Goal: Ask a question

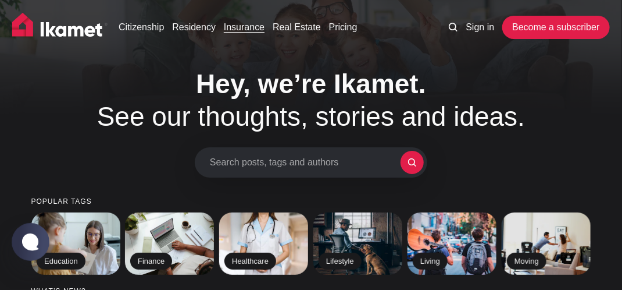
click at [249, 33] on link "Insurance" at bounding box center [244, 27] width 41 height 14
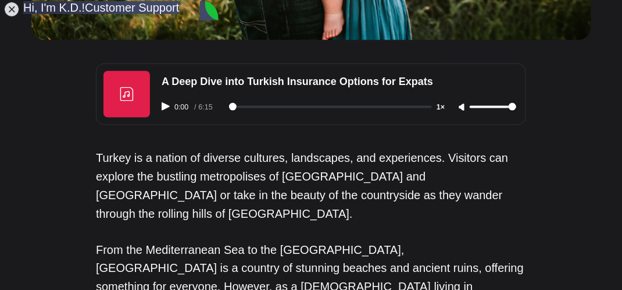
scroll to position [499, 0]
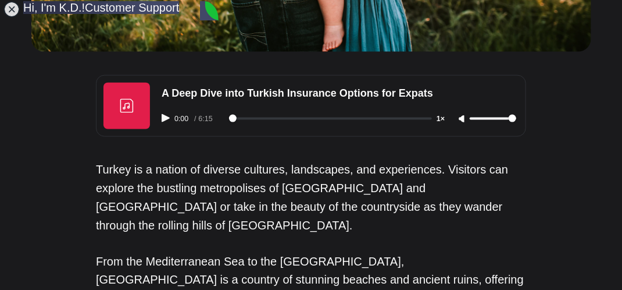
type textarea "Hi Im looking for an advice how to rent a flat in Turkey"
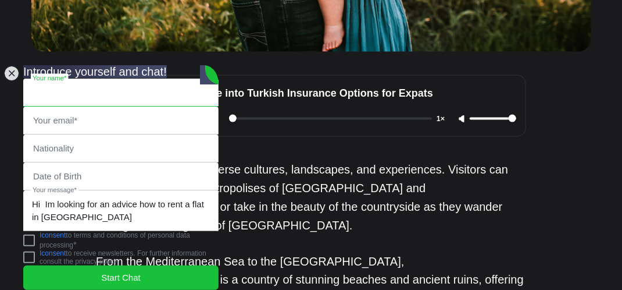
scroll to position [452, 0]
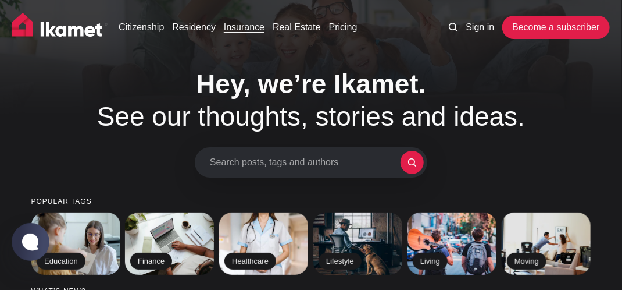
click at [250, 25] on link "Insurance" at bounding box center [244, 27] width 41 height 14
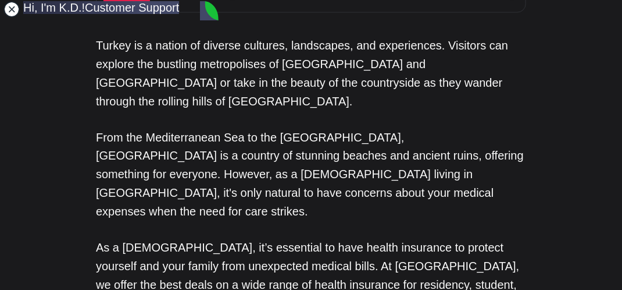
click at [12, 6] on jdiv at bounding box center [11, 9] width 16 height 16
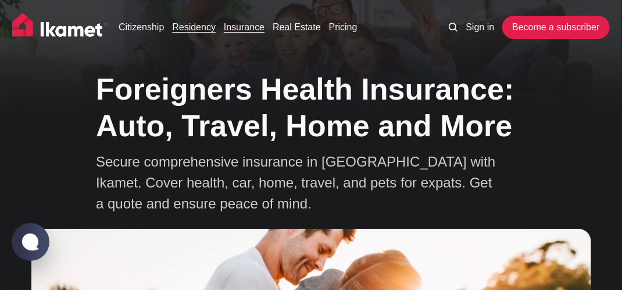
click at [188, 31] on link "Residency" at bounding box center [194, 27] width 44 height 14
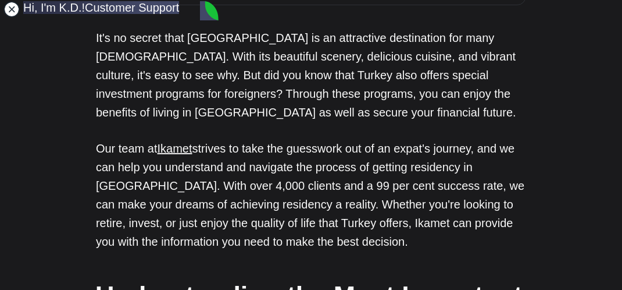
click at [13, 10] on jdiv at bounding box center [11, 9] width 16 height 16
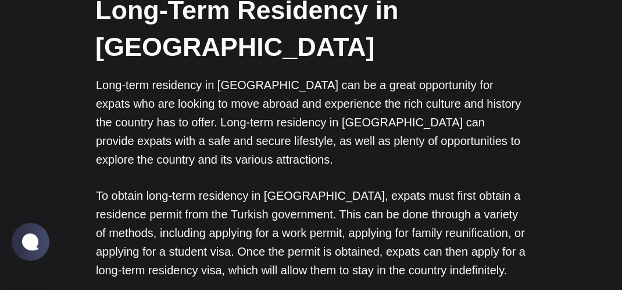
scroll to position [1198, 0]
